Goal: Find specific page/section: Find specific page/section

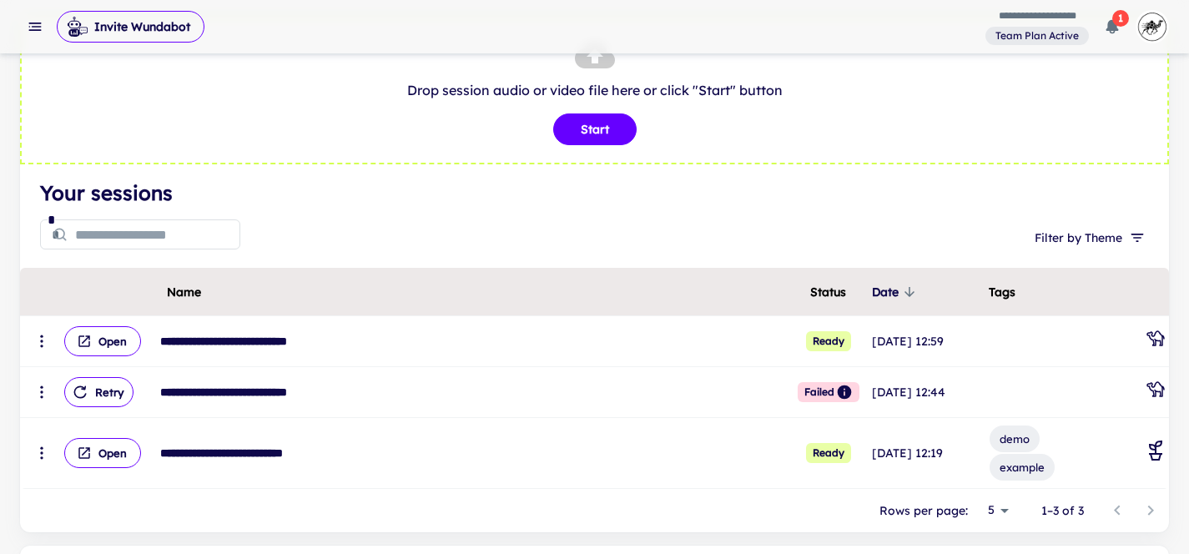
scroll to position [71, 0]
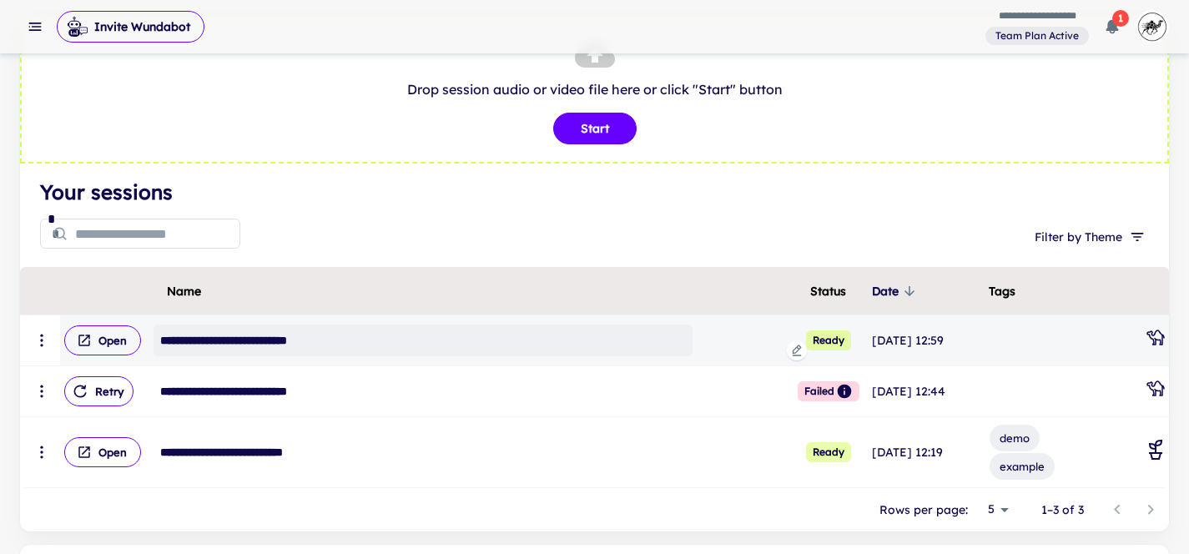
click at [223, 347] on div "**********" at bounding box center [422, 340] width 539 height 32
click at [116, 341] on button "Open" at bounding box center [102, 340] width 77 height 30
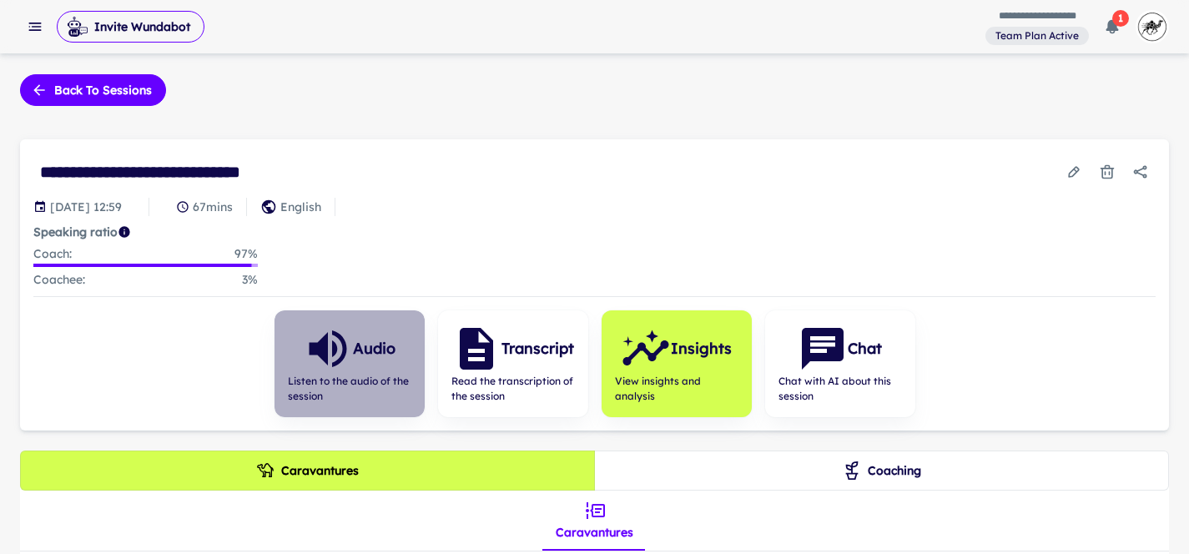
click at [336, 330] on icon "button" at bounding box center [328, 348] width 38 height 37
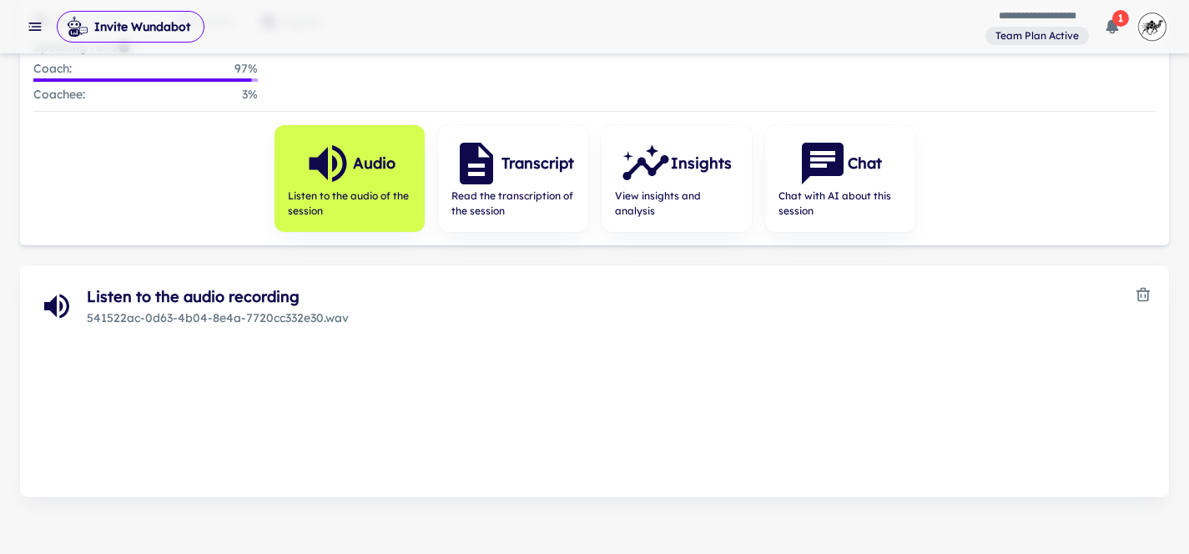
scroll to position [207, 0]
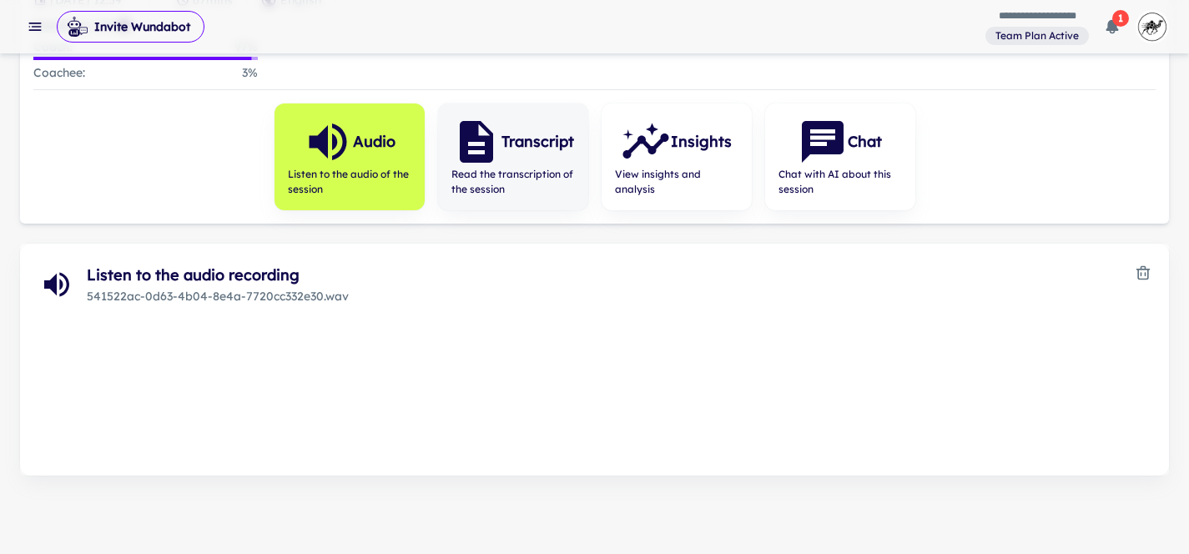
click at [481, 200] on div "Transcript Read the transcription of the session" at bounding box center [513, 156] width 150 height 107
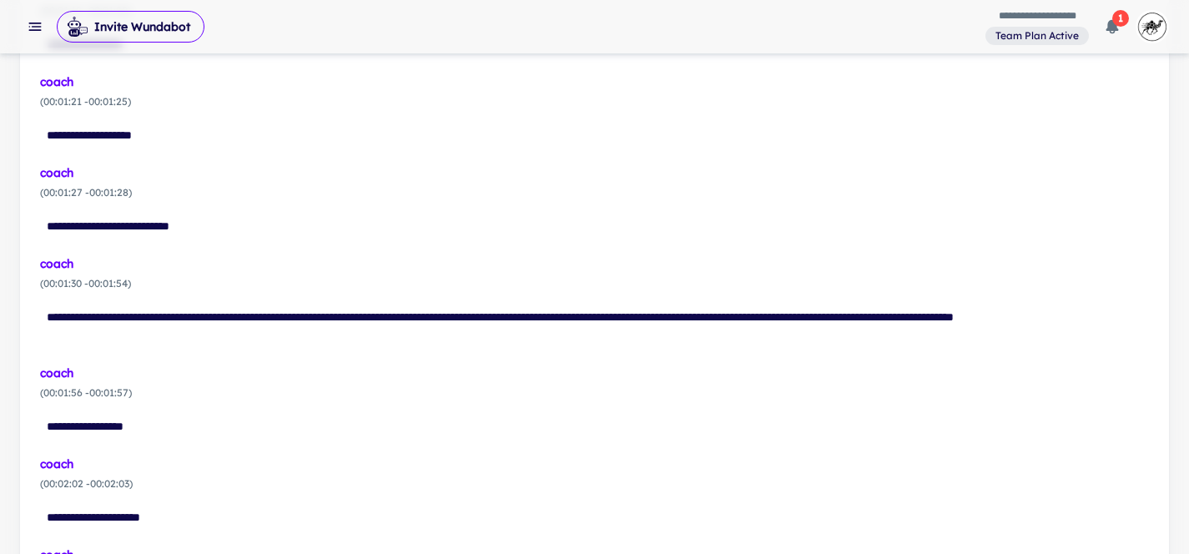
scroll to position [33, 0]
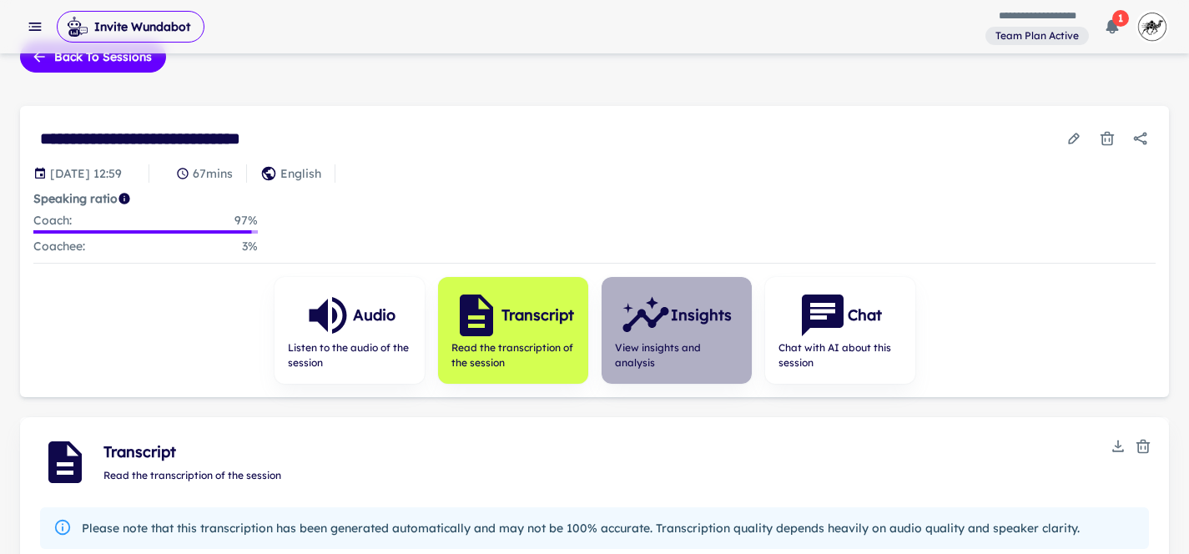
click at [705, 317] on h6 "Insights" at bounding box center [701, 315] width 61 height 23
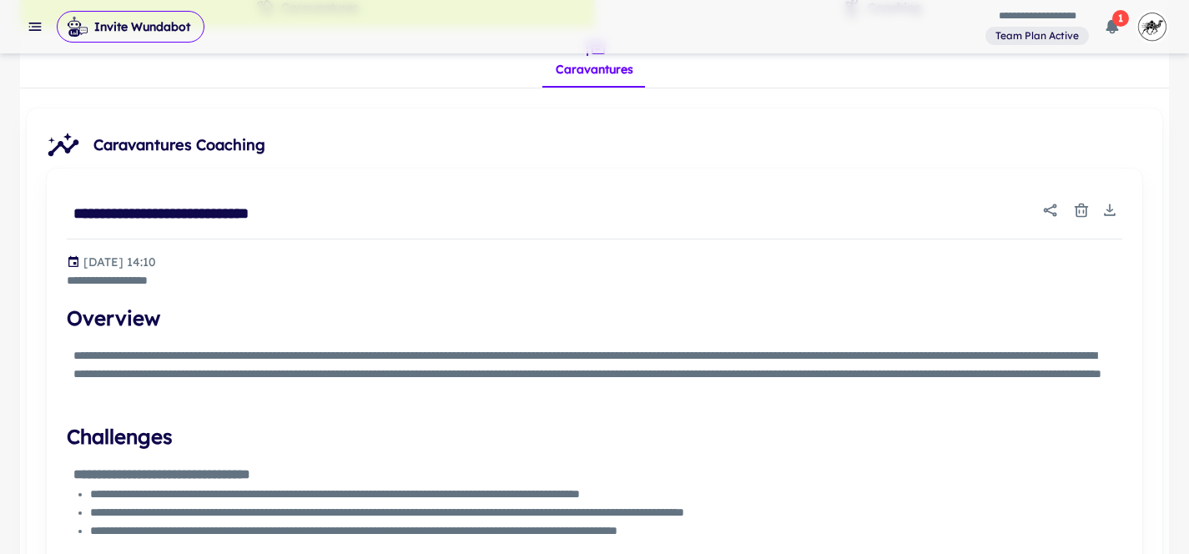
scroll to position [438, 0]
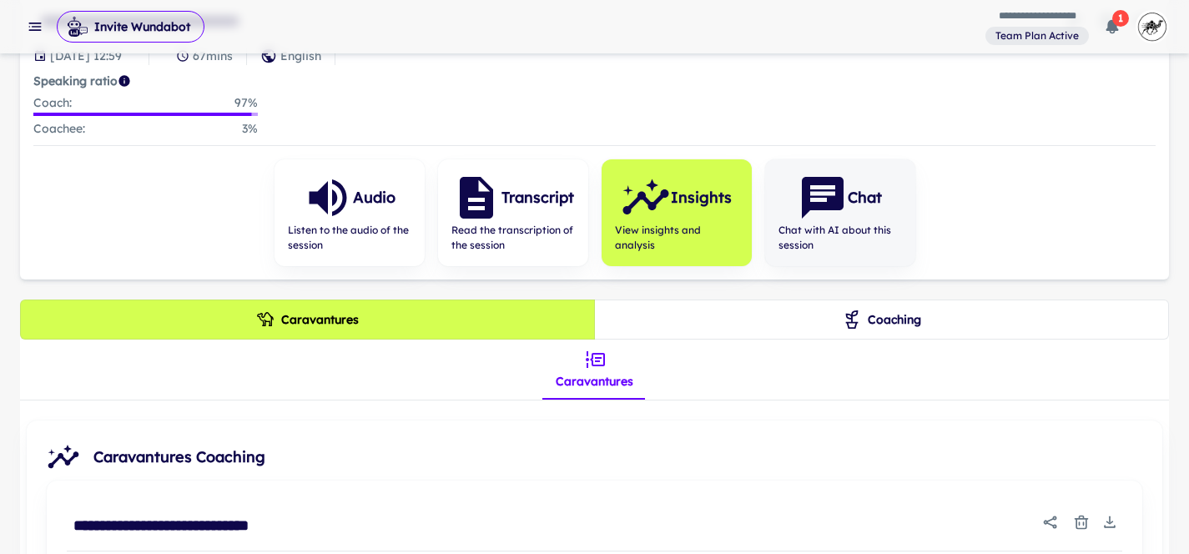
click at [852, 201] on h6 "Chat" at bounding box center [864, 197] width 34 height 23
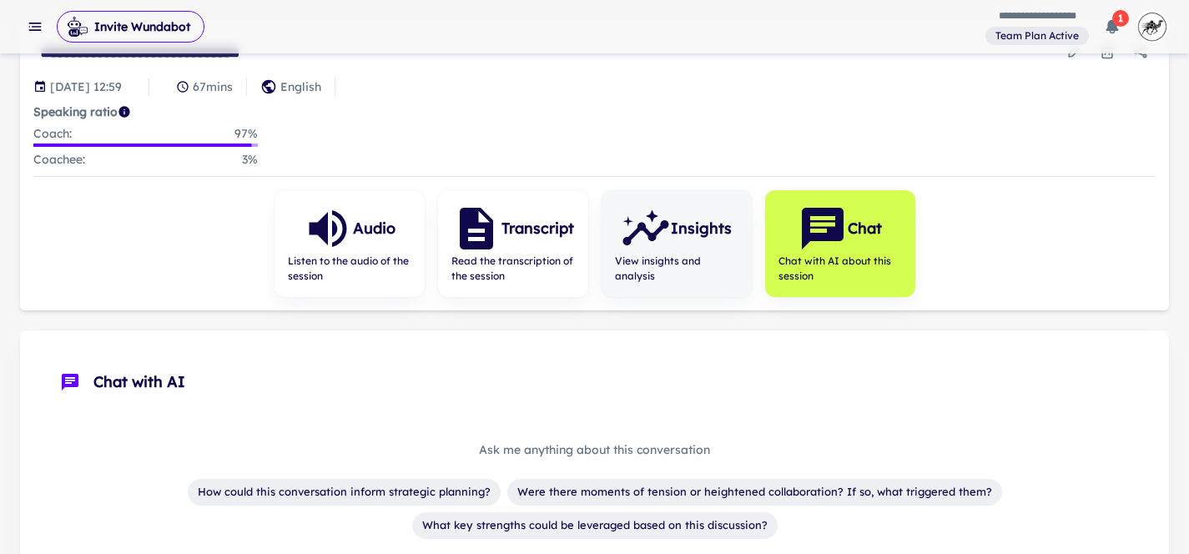
scroll to position [120, 0]
click at [1122, 30] on button "1" at bounding box center [1111, 26] width 33 height 33
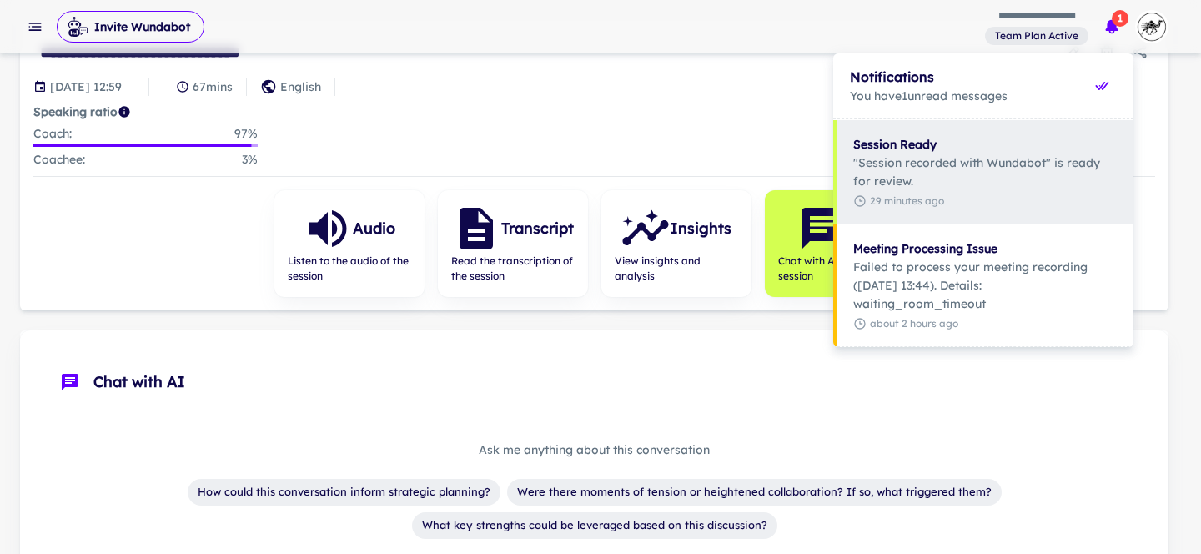
click at [731, 153] on div at bounding box center [600, 277] width 1201 height 554
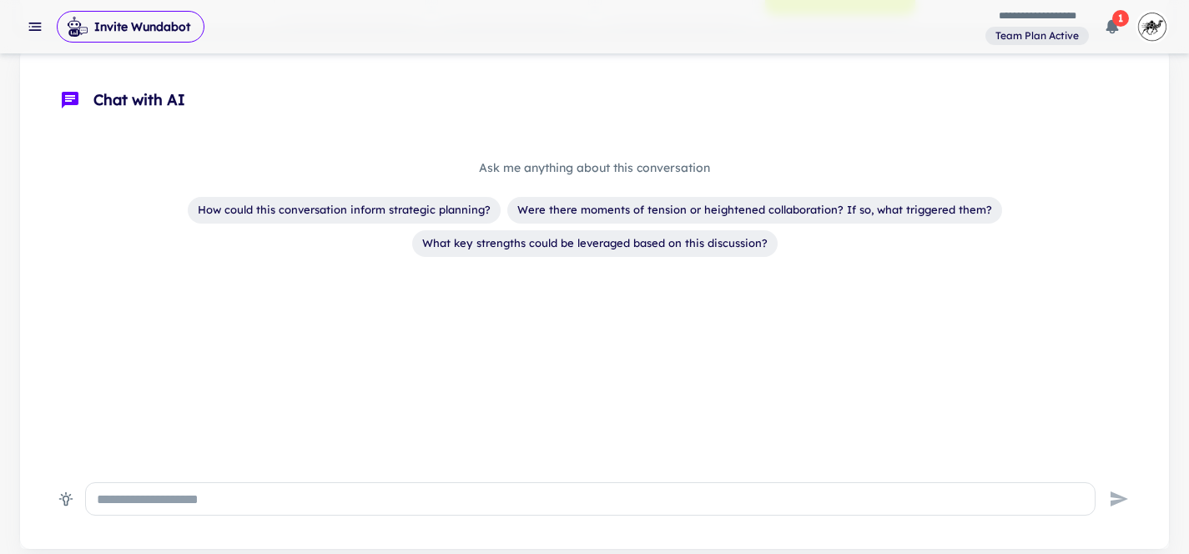
scroll to position [482, 0]
